Goal: Check status: Check status

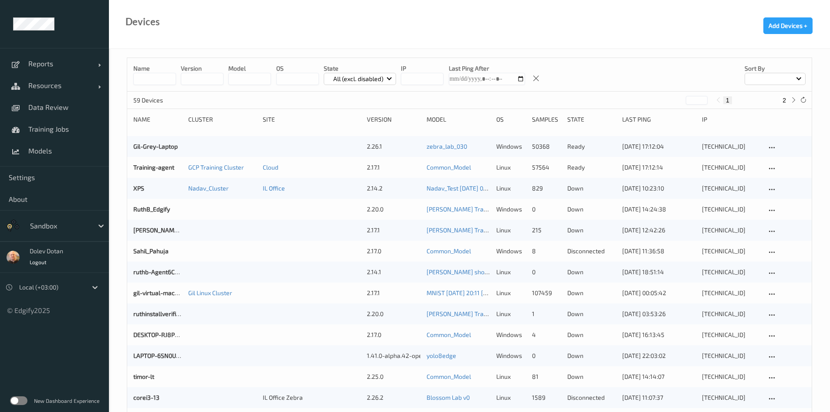
click at [14, 400] on label at bounding box center [18, 400] width 17 height 9
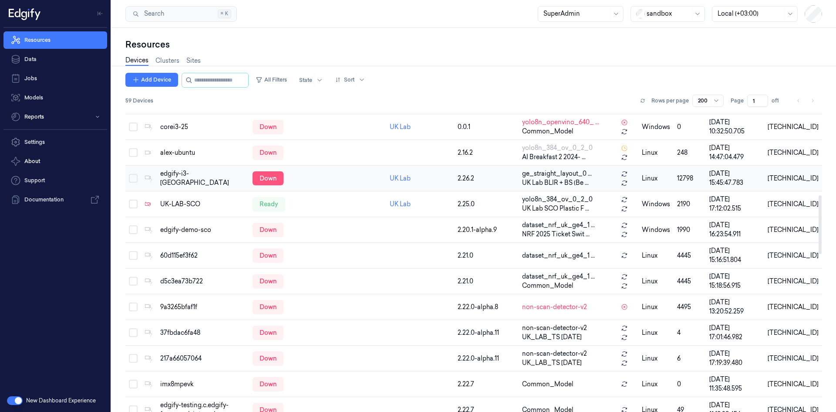
scroll to position [435, 0]
click at [173, 199] on div "UK-LAB-SCO" at bounding box center [202, 203] width 85 height 9
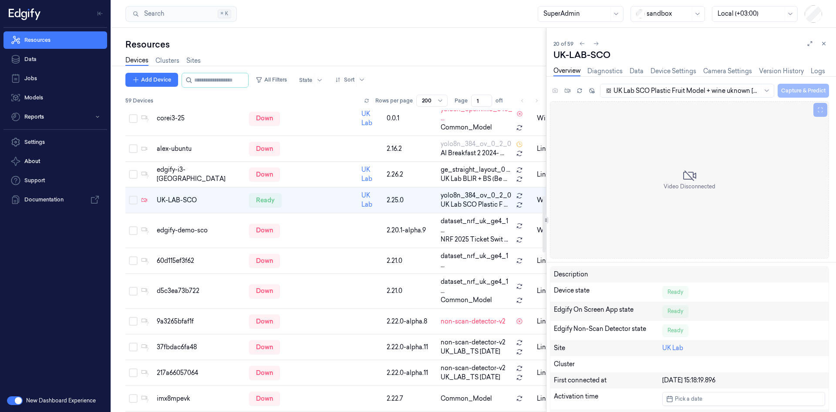
scroll to position [456, 0]
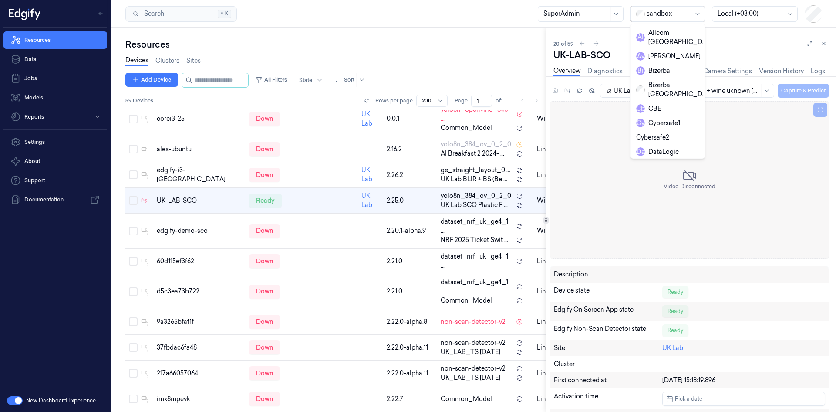
click at [685, 12] on div at bounding box center [669, 13] width 44 height 9
click at [659, 103] on div "edgify" at bounding box center [651, 107] width 30 height 9
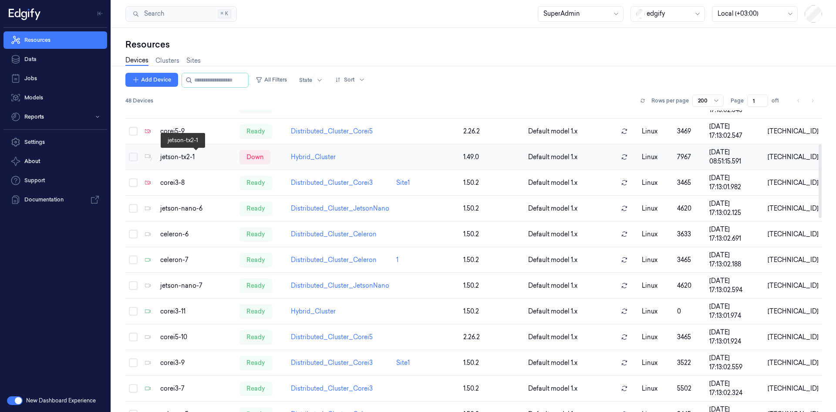
scroll to position [137, 0]
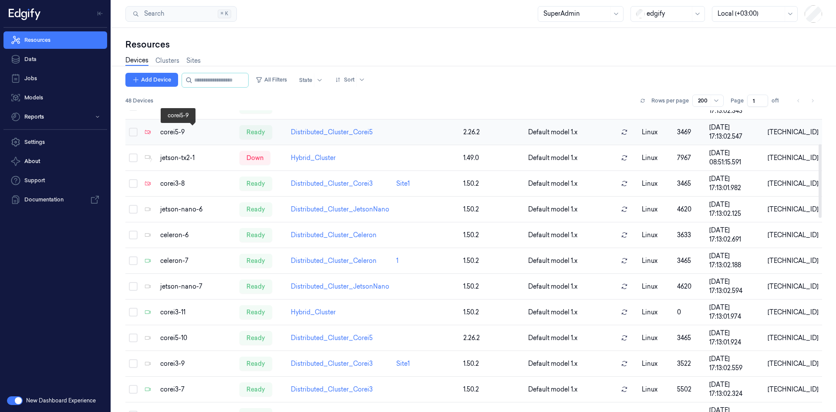
click at [175, 133] on div "corei5-9" at bounding box center [196, 132] width 72 height 9
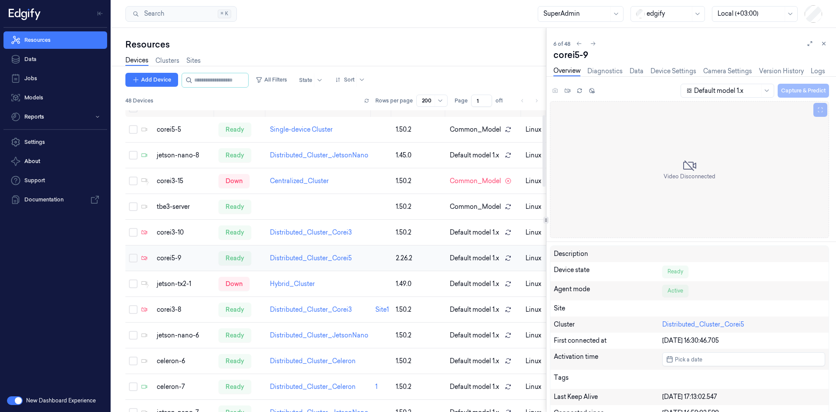
scroll to position [8, 0]
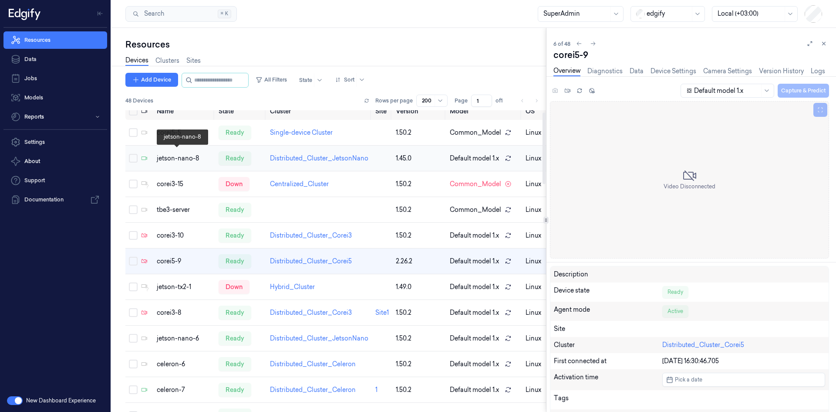
click at [169, 157] on div "jetson-nano-8" at bounding box center [184, 158] width 55 height 9
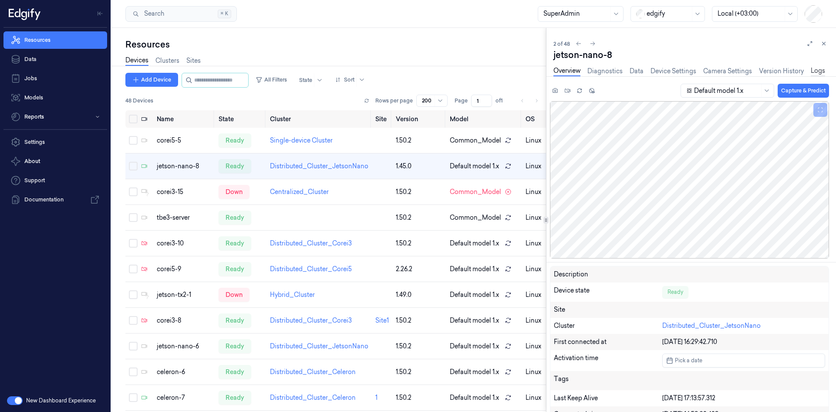
click at [811, 70] on link "Logs" at bounding box center [818, 71] width 14 height 10
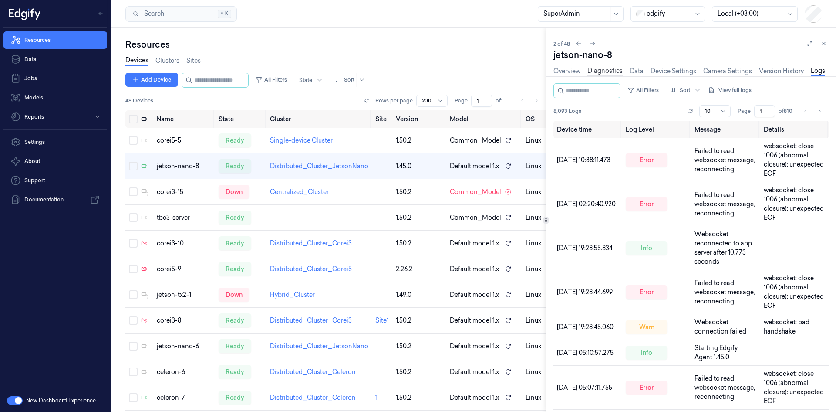
click at [608, 72] on link "Diagnostics" at bounding box center [605, 71] width 35 height 10
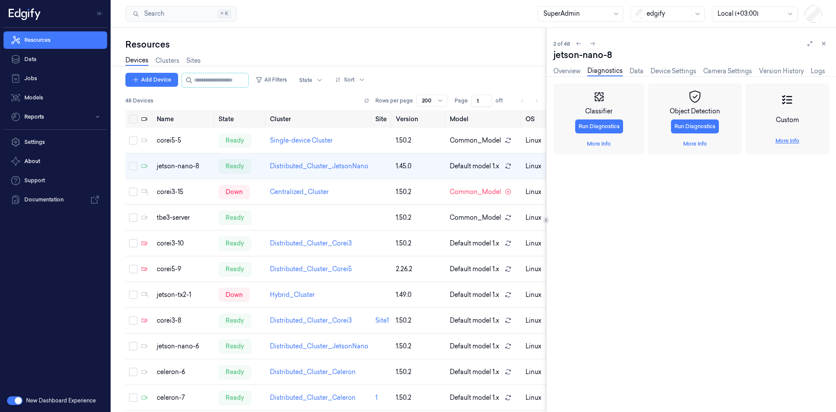
click at [788, 142] on link "More Info" at bounding box center [788, 141] width 24 height 8
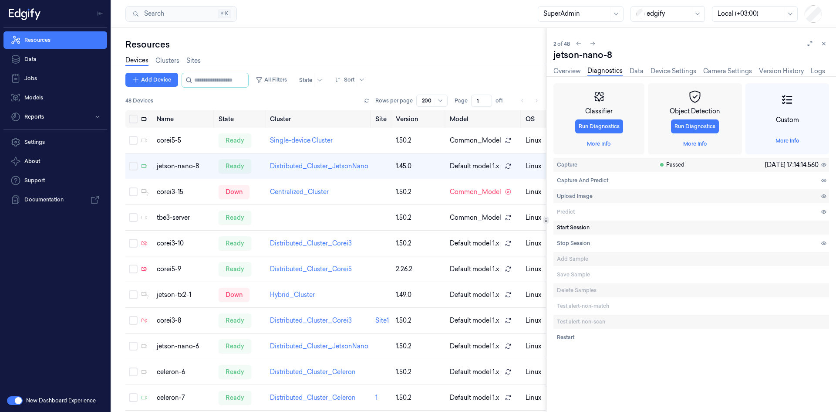
click at [580, 228] on span "Start Session" at bounding box center [573, 227] width 33 height 8
click at [577, 244] on span "Stop Session" at bounding box center [573, 243] width 33 height 8
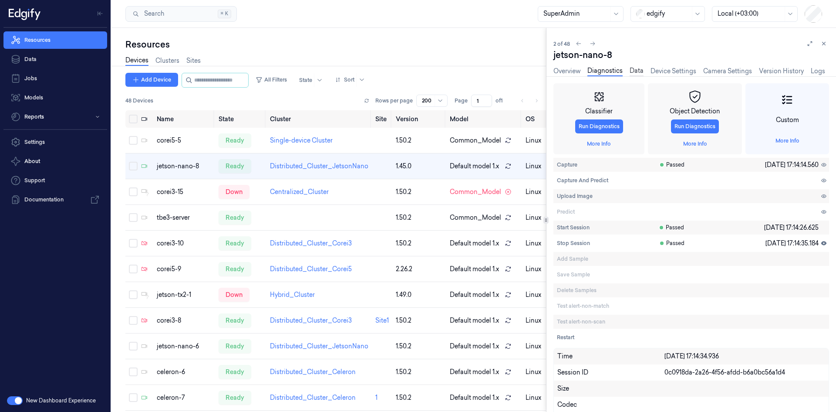
click at [635, 68] on link "Data" at bounding box center [637, 71] width 14 height 10
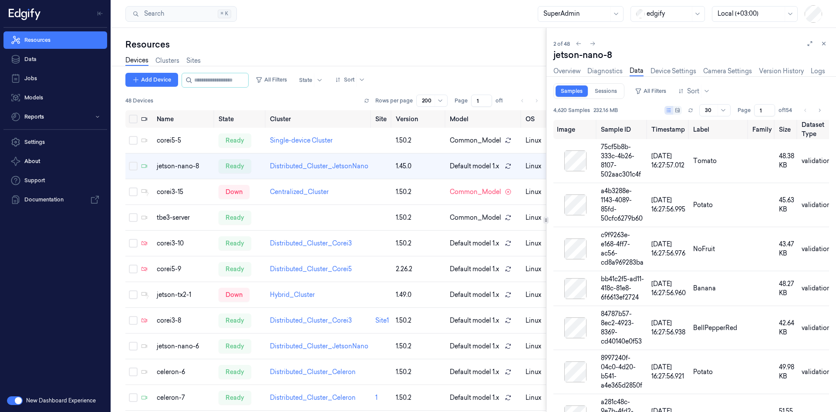
click at [605, 84] on div "Samples Sessions" at bounding box center [589, 91] width 71 height 16
click at [605, 90] on link "Sessions" at bounding box center [606, 90] width 33 height 11
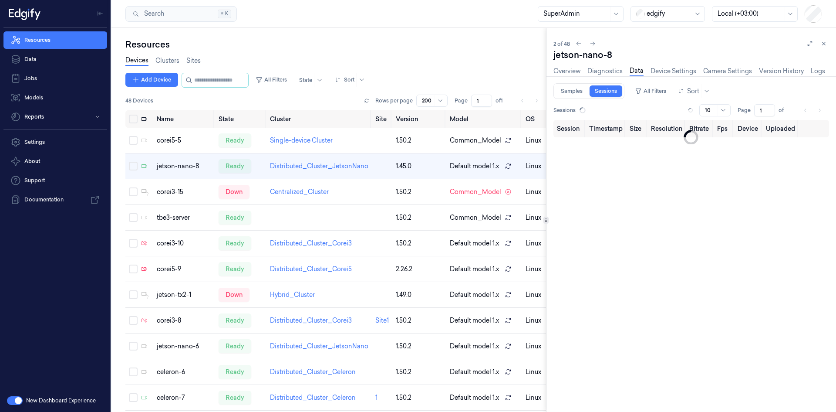
type input "0"
click at [676, 71] on link "Device Settings" at bounding box center [674, 71] width 46 height 10
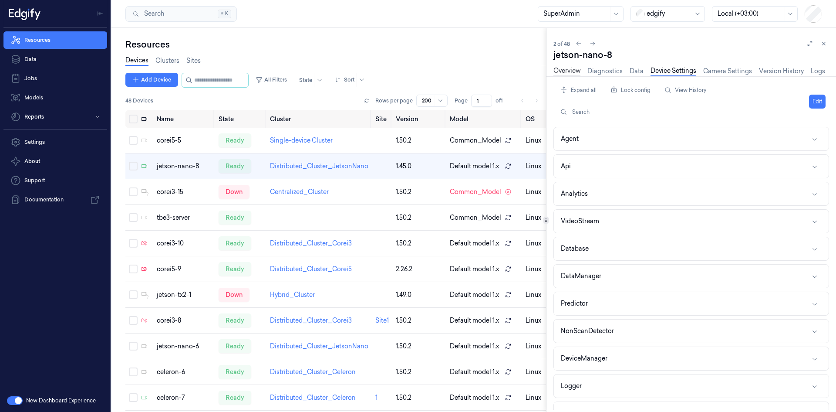
click at [572, 69] on link "Overview" at bounding box center [567, 71] width 27 height 10
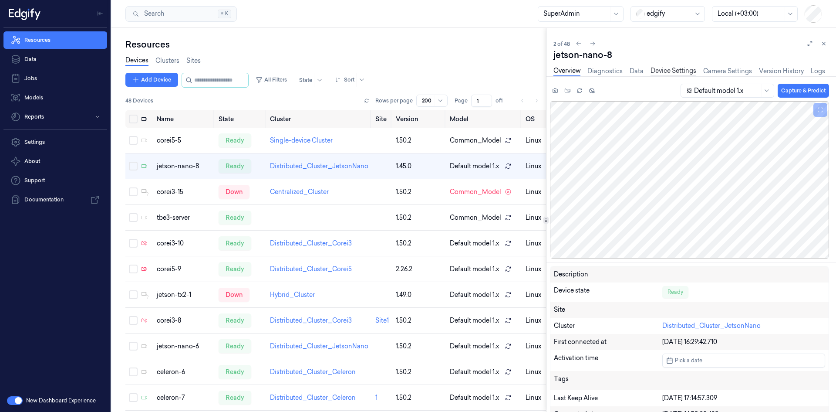
click at [669, 71] on link "Device Settings" at bounding box center [674, 71] width 46 height 10
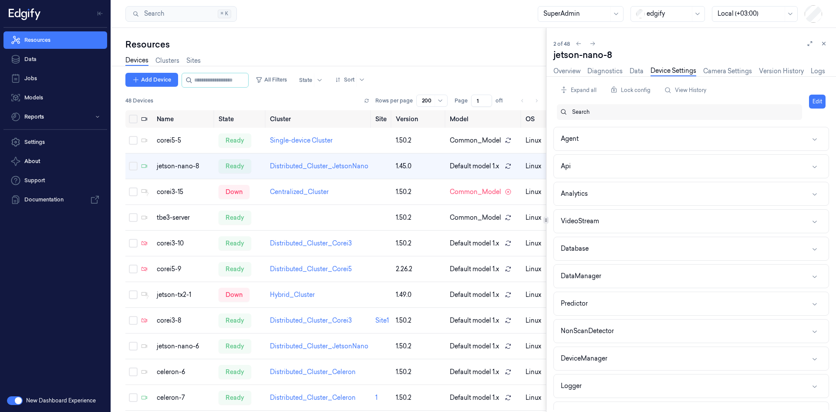
click at [598, 110] on div at bounding box center [683, 112] width 223 height 8
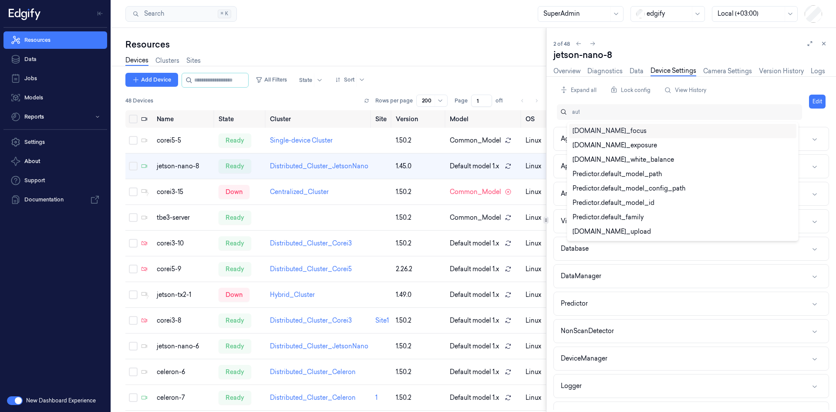
type input "auto"
click at [615, 174] on div "VideoRecording.auto_upload" at bounding box center [612, 173] width 78 height 9
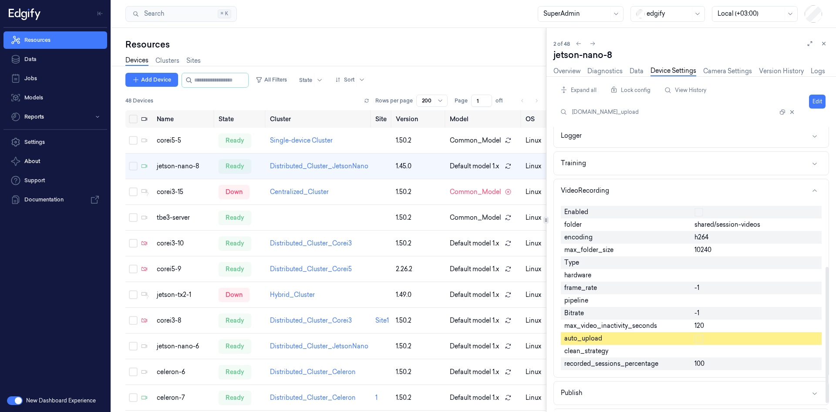
scroll to position [304, 0]
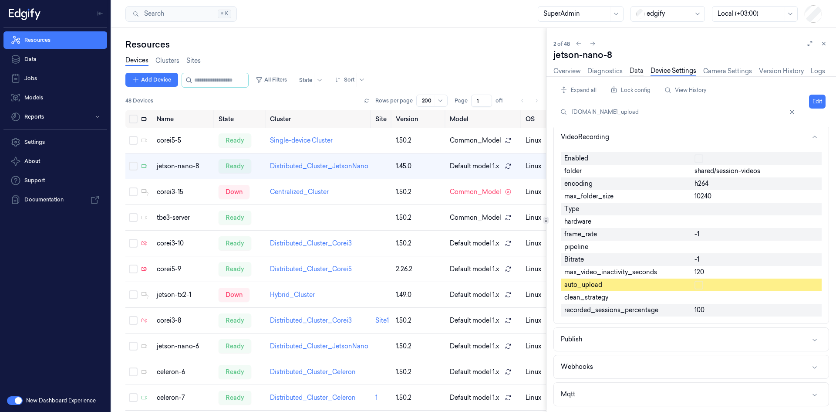
click at [633, 71] on link "Data" at bounding box center [637, 71] width 14 height 10
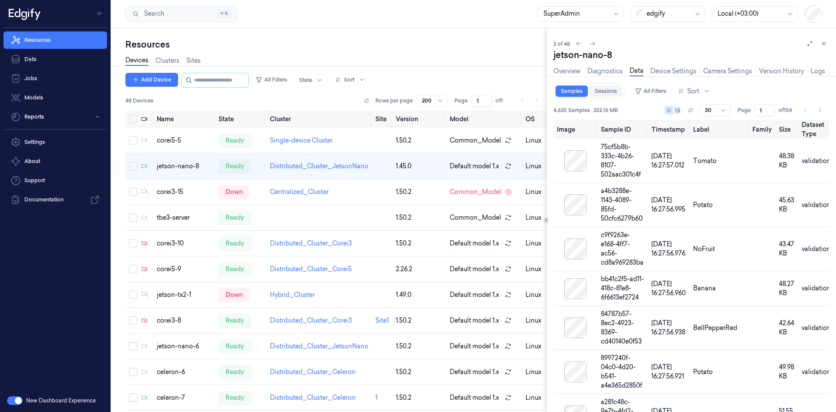
click at [610, 90] on link "Sessions" at bounding box center [606, 90] width 33 height 11
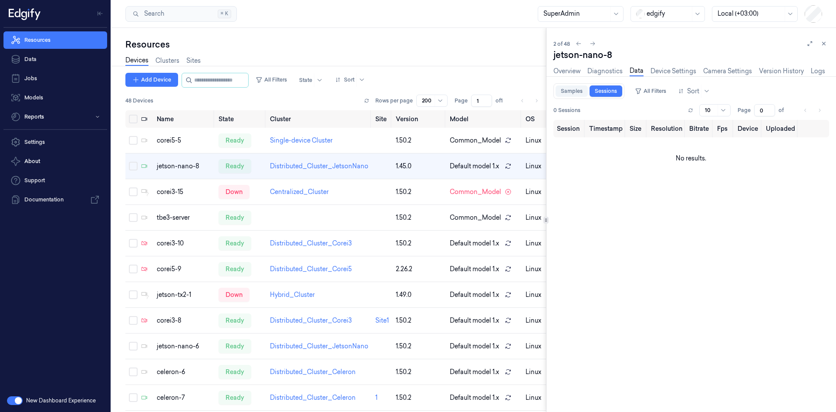
click at [567, 87] on link "Samples" at bounding box center [572, 90] width 32 height 11
